Goal: Use online tool/utility: Utilize a website feature to perform a specific function

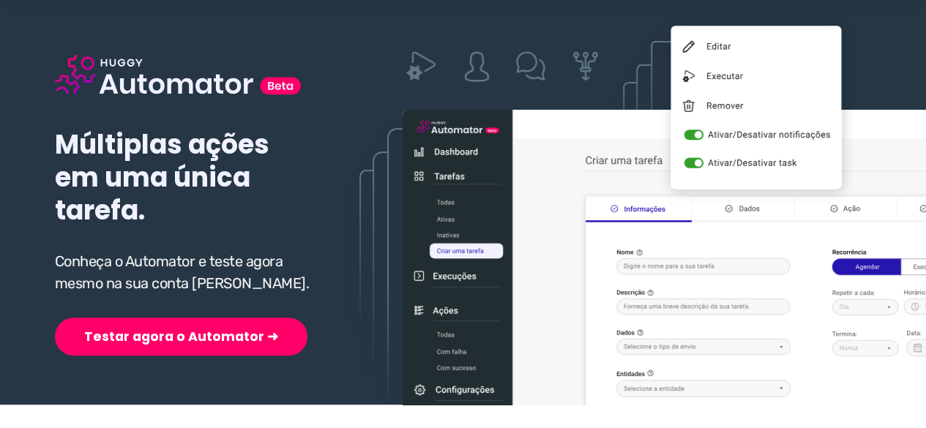
scroll to position [146, 0]
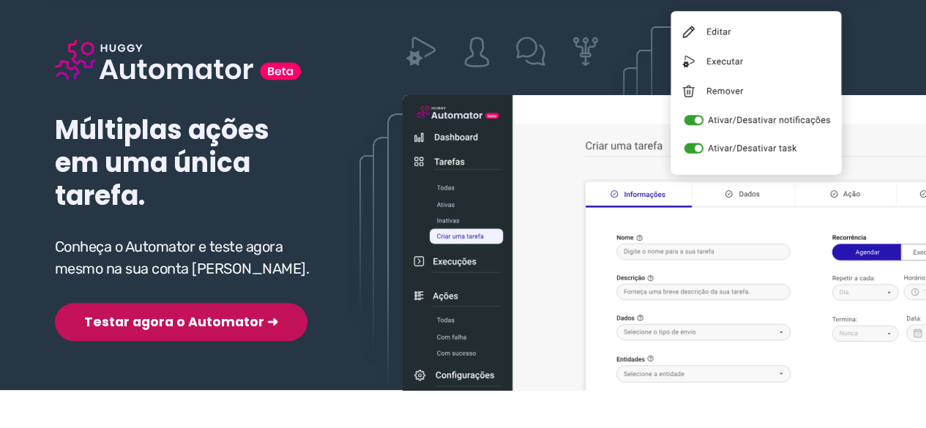
click at [168, 323] on button "Testar agora o Automator ➜" at bounding box center [181, 322] width 252 height 38
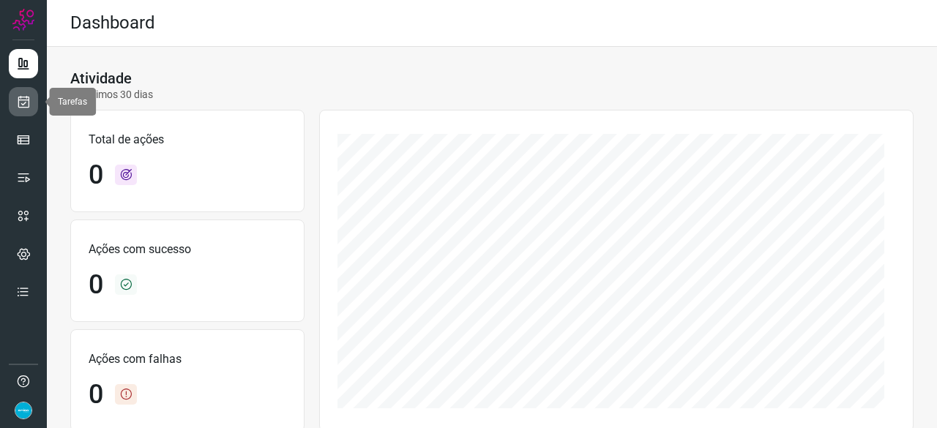
click at [29, 100] on icon at bounding box center [23, 101] width 15 height 15
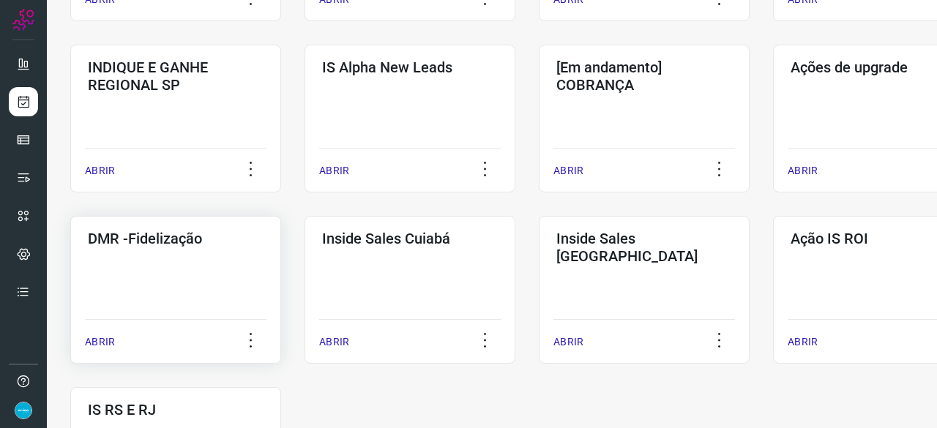
click at [94, 343] on p "ABRIR" at bounding box center [100, 341] width 30 height 15
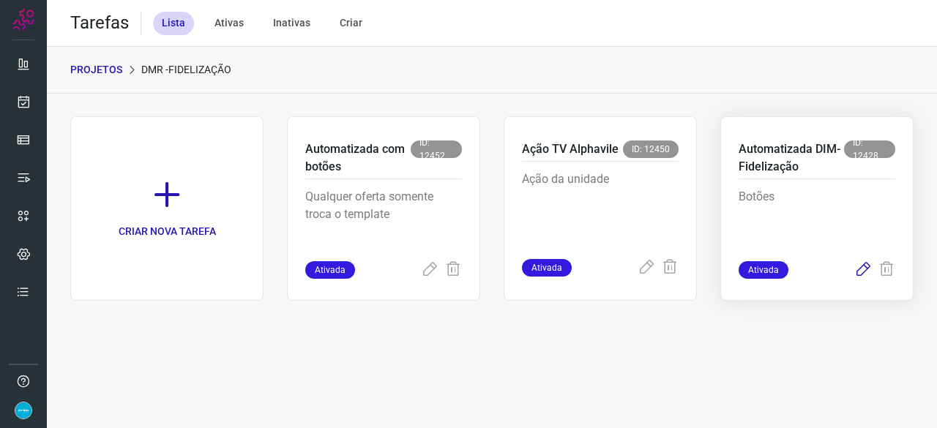
click at [865, 263] on icon at bounding box center [863, 270] width 18 height 18
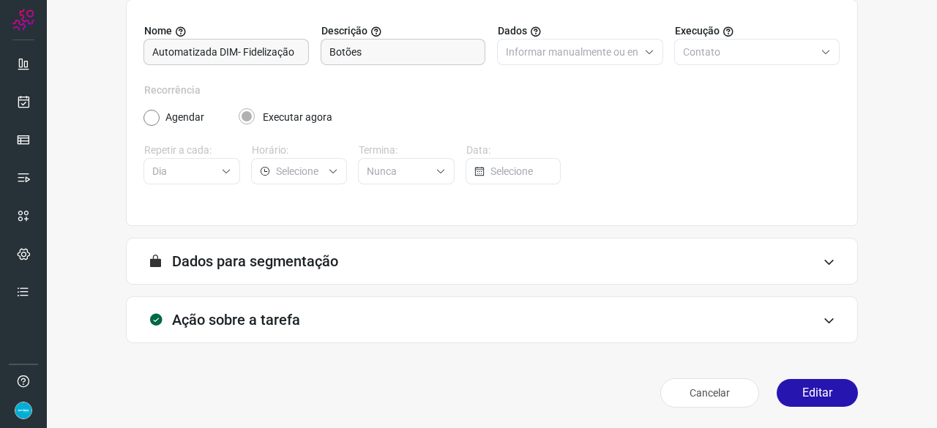
scroll to position [143, 0]
click at [798, 397] on button "Editar" at bounding box center [816, 394] width 81 height 28
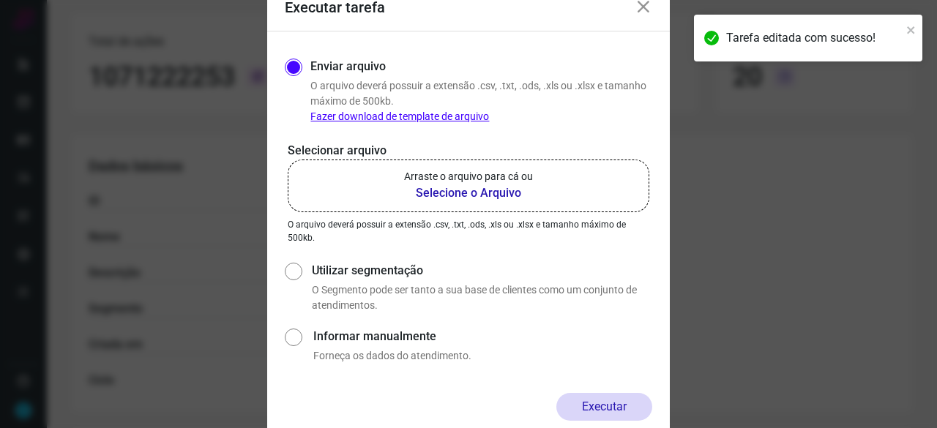
click at [446, 191] on b "Selecione o Arquivo" at bounding box center [468, 193] width 129 height 18
click at [0, 0] on input "Arraste o arquivo para cá ou Selecione o Arquivo" at bounding box center [0, 0] width 0 height 0
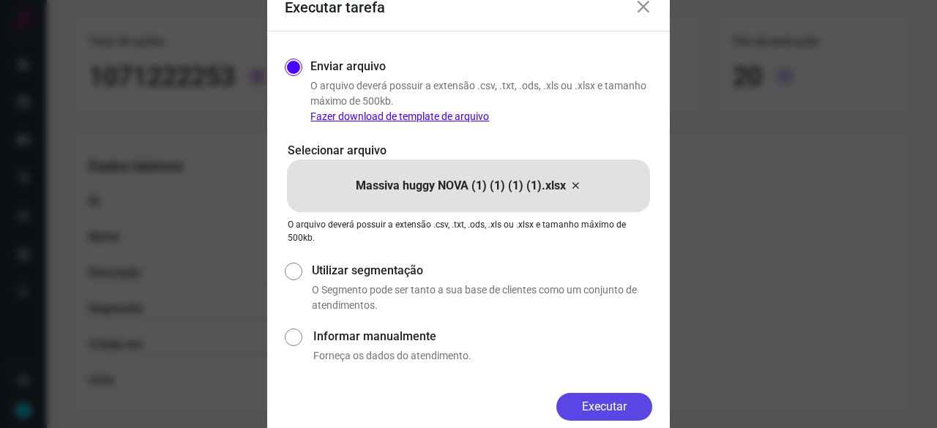
click at [618, 403] on button "Executar" at bounding box center [604, 407] width 96 height 28
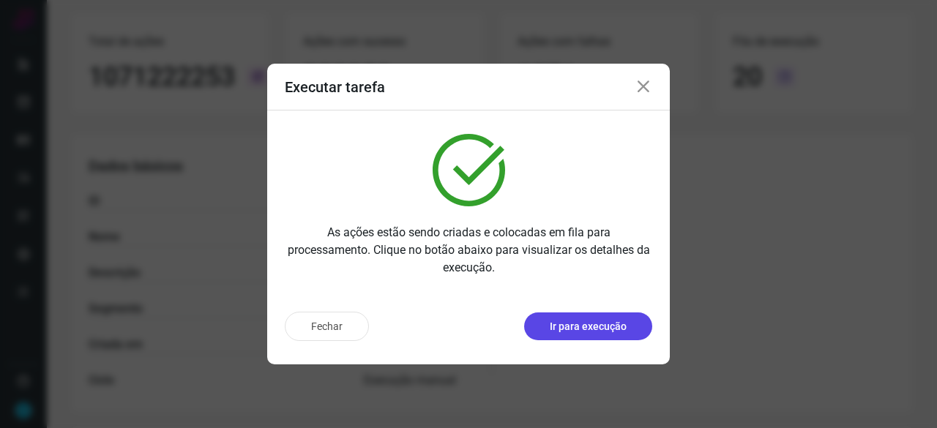
click at [582, 320] on p "Ir para execução" at bounding box center [588, 326] width 77 height 15
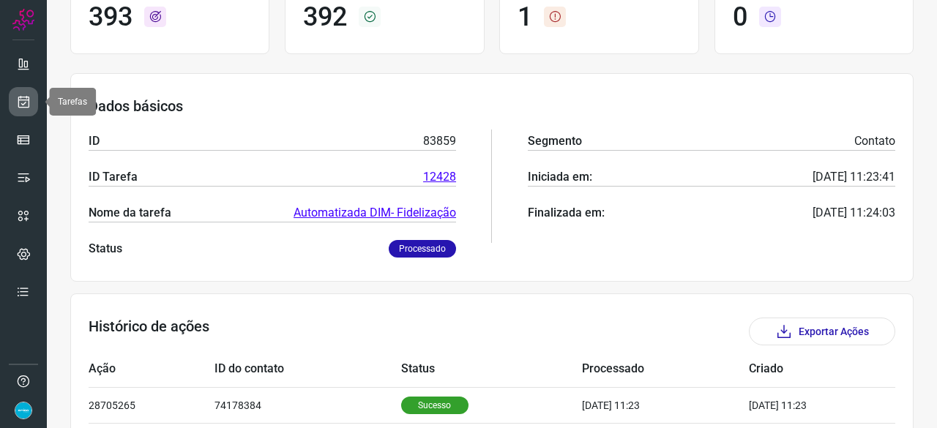
click at [32, 102] on link at bounding box center [23, 101] width 29 height 29
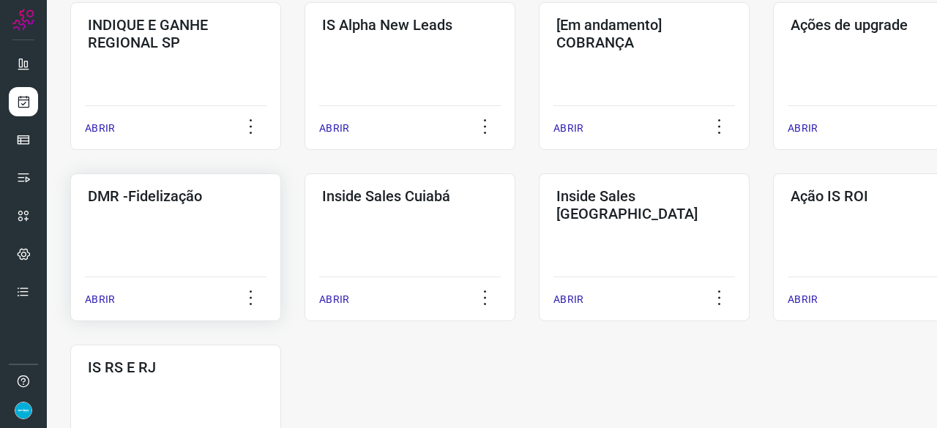
scroll to position [629, 0]
